Goal: Task Accomplishment & Management: Manage account settings

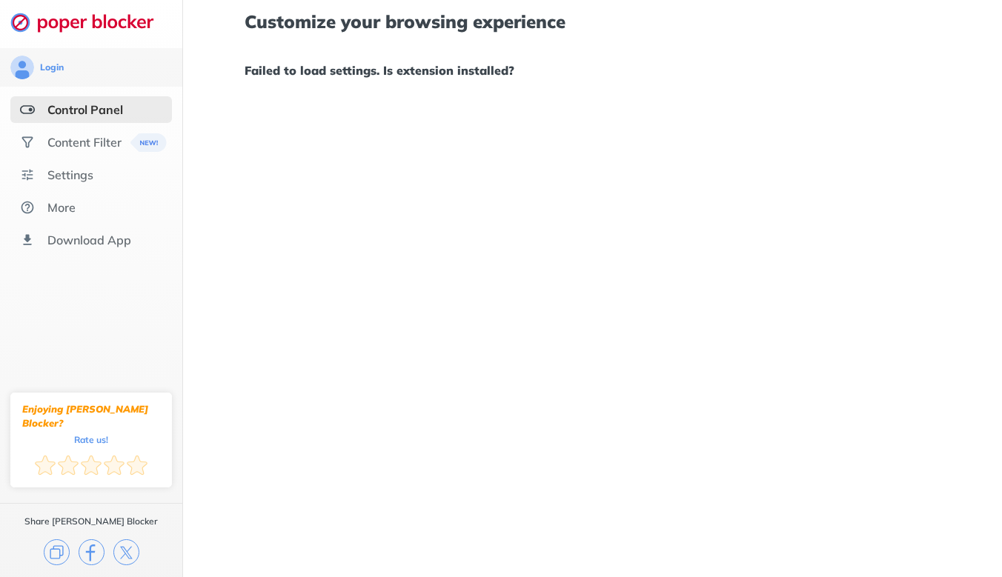
click at [99, 147] on div "Content Filter" at bounding box center [84, 142] width 74 height 15
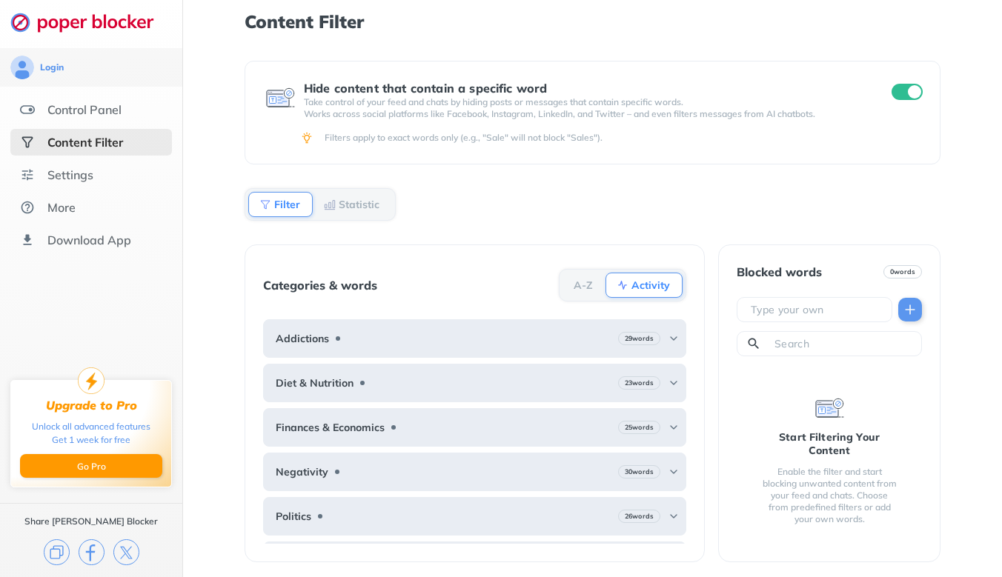
click at [90, 180] on div "Settings" at bounding box center [70, 174] width 46 height 15
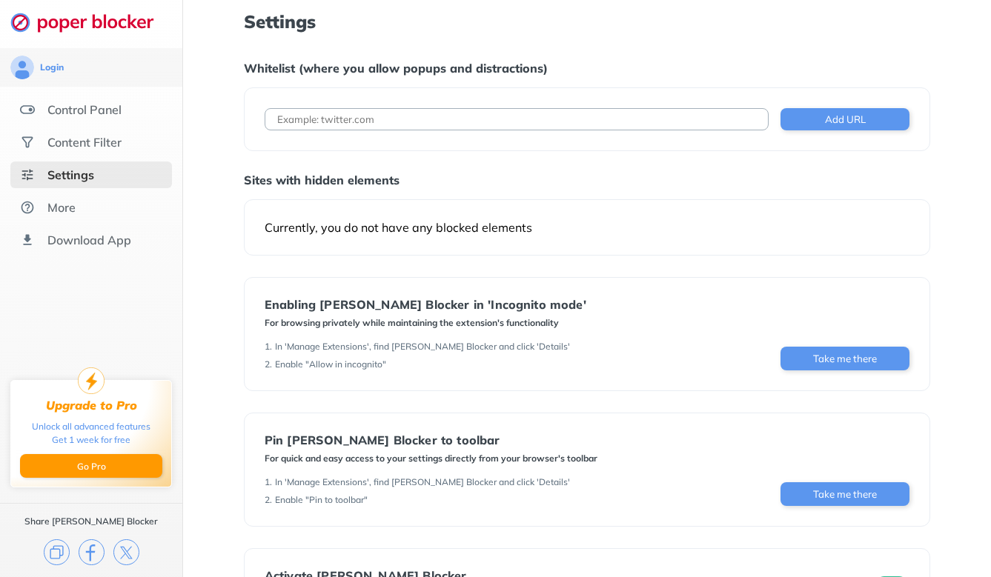
click at [358, 118] on input at bounding box center [517, 119] width 505 height 22
paste input "[URL][DOMAIN_NAME]"
type input "[URL][DOMAIN_NAME]"
click at [859, 107] on div "[URL][DOMAIN_NAME] Add URL" at bounding box center [587, 119] width 687 height 64
click at [823, 119] on button "Add URL" at bounding box center [844, 119] width 129 height 22
